Goal: Information Seeking & Learning: Learn about a topic

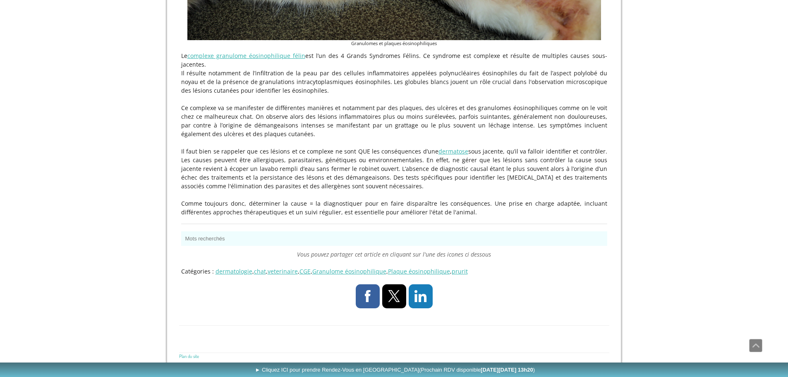
scroll to position [446, 0]
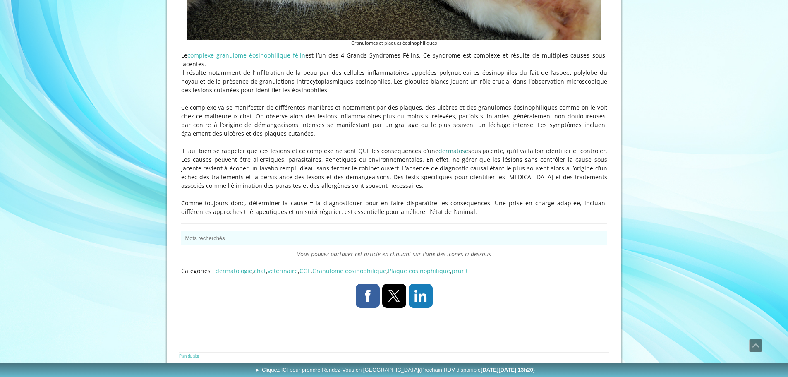
click at [439, 148] on link "dermatose" at bounding box center [453, 151] width 30 height 8
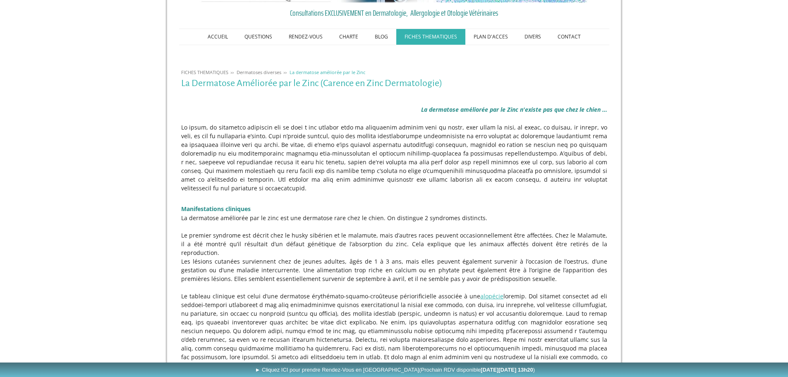
scroll to position [124, 0]
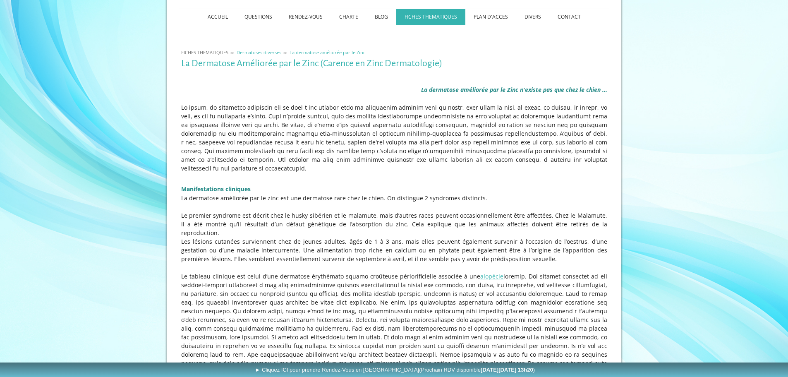
click at [253, 50] on span "Dermatoses diverses" at bounding box center [258, 52] width 45 height 6
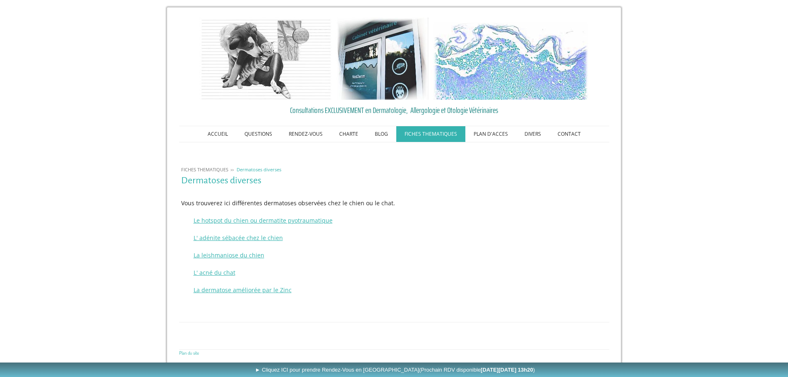
scroll to position [9, 0]
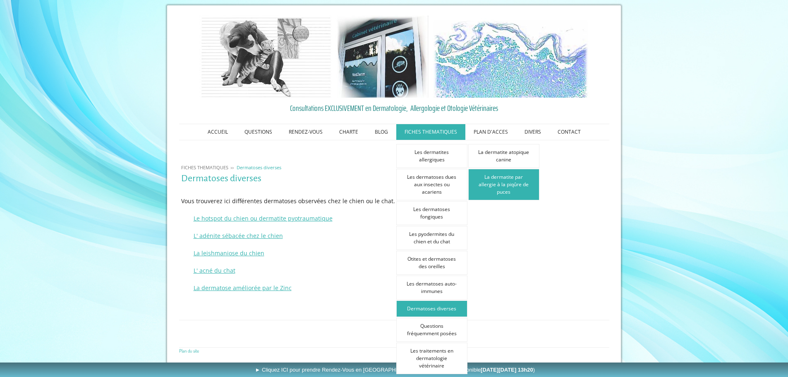
click at [523, 191] on link "La dermatite par allergie à la piqûre de puces" at bounding box center [503, 184] width 71 height 31
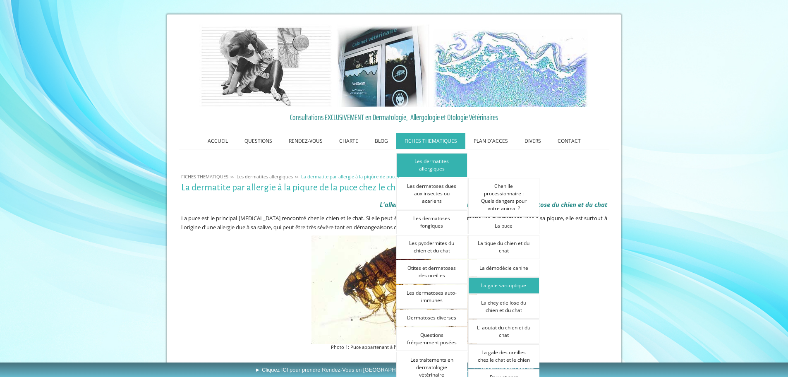
scroll to position [41, 0]
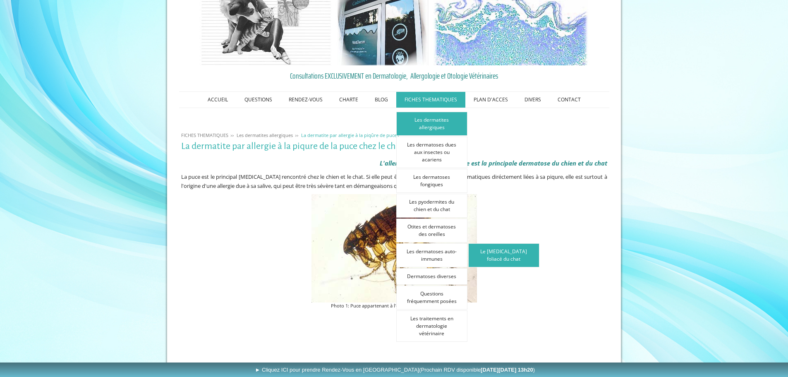
click at [489, 251] on link "Le [MEDICAL_DATA] foliacé du chat" at bounding box center [503, 255] width 71 height 24
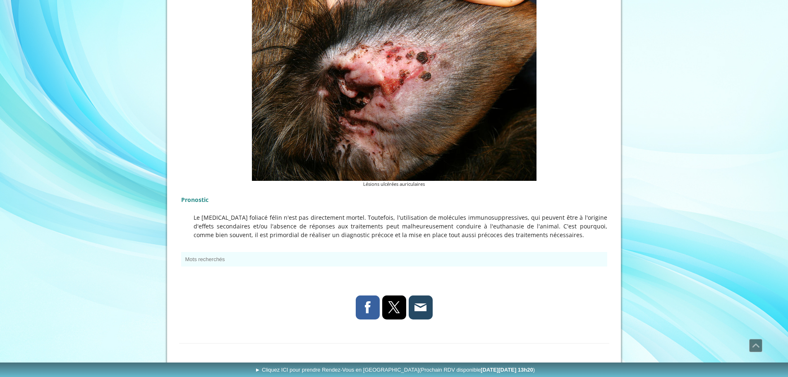
scroll to position [1116, 0]
